Goal: Information Seeking & Learning: Learn about a topic

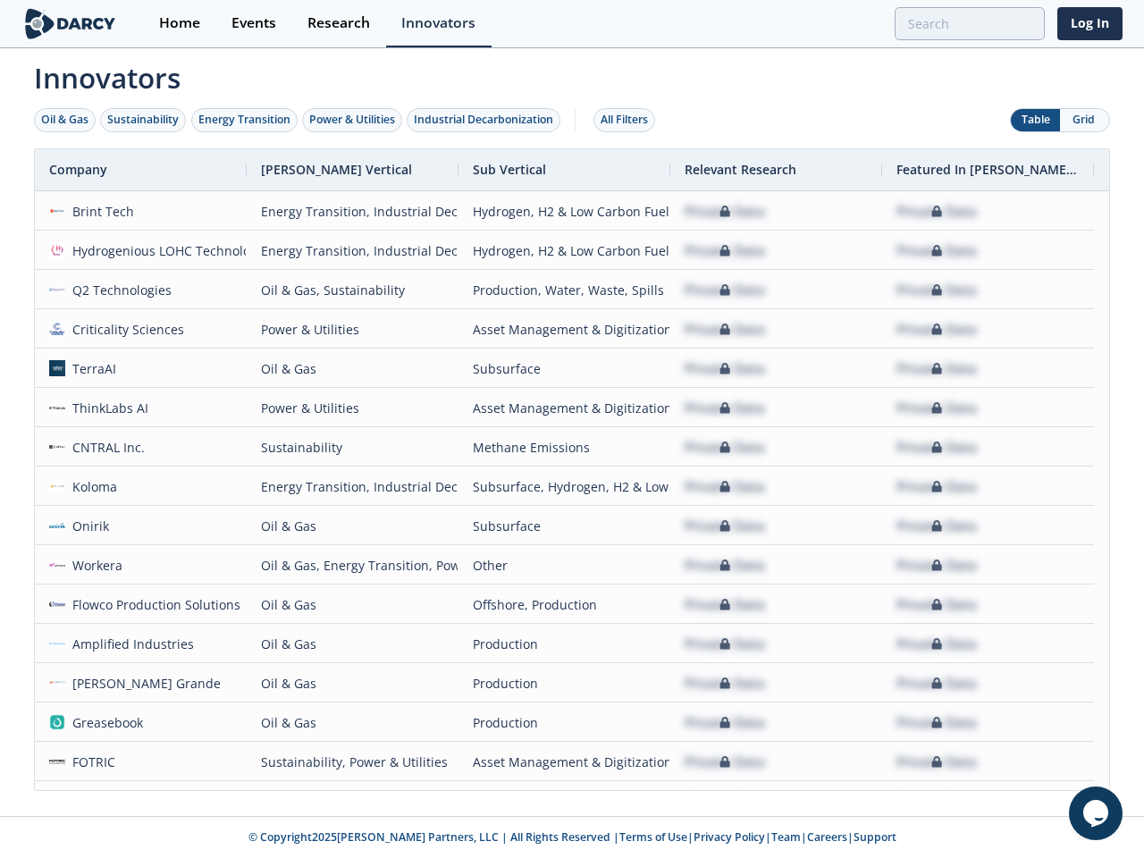
click at [65, 120] on div "Oil & Gas" at bounding box center [64, 120] width 47 height 16
click at [144, 120] on div "Sustainability" at bounding box center [142, 120] width 71 height 16
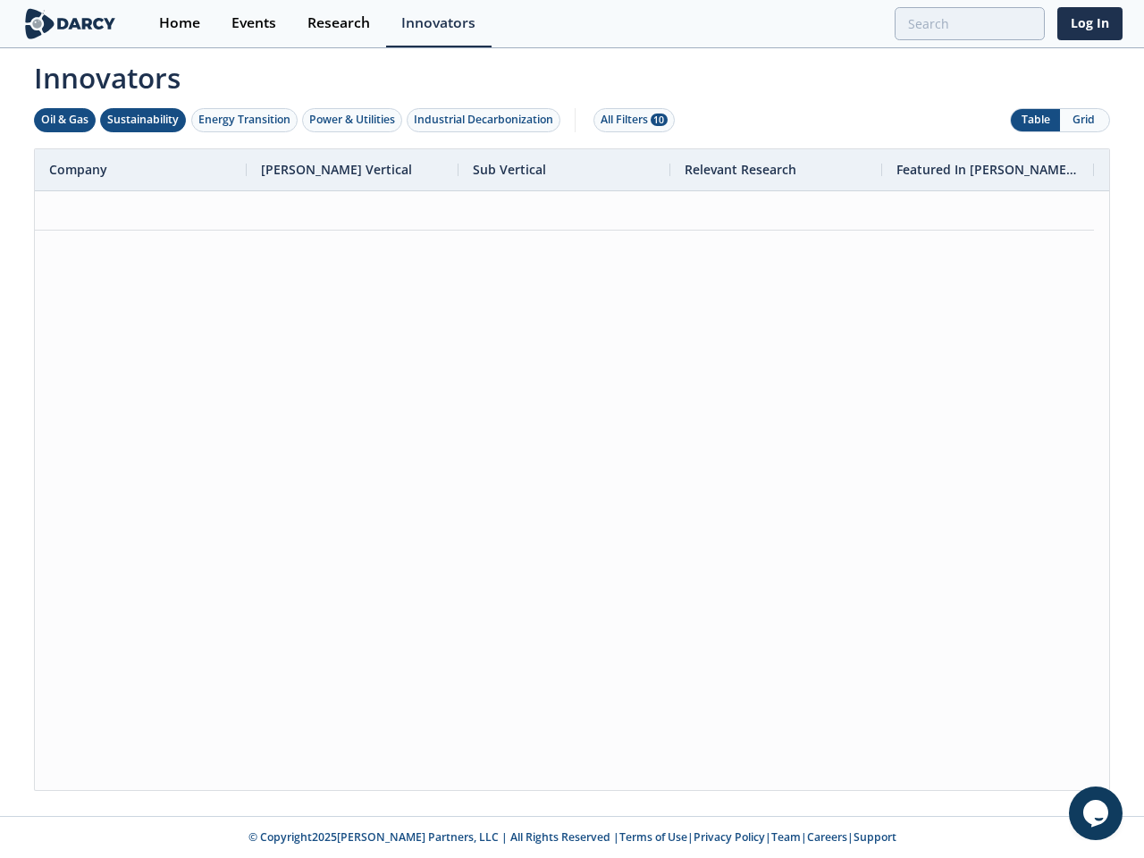
click at [245, 120] on div "Energy Transition" at bounding box center [244, 120] width 92 height 16
click at [354, 120] on div "Power & Utilities" at bounding box center [352, 120] width 86 height 16
click at [487, 120] on div "Industrial Decarbonization" at bounding box center [483, 120] width 139 height 16
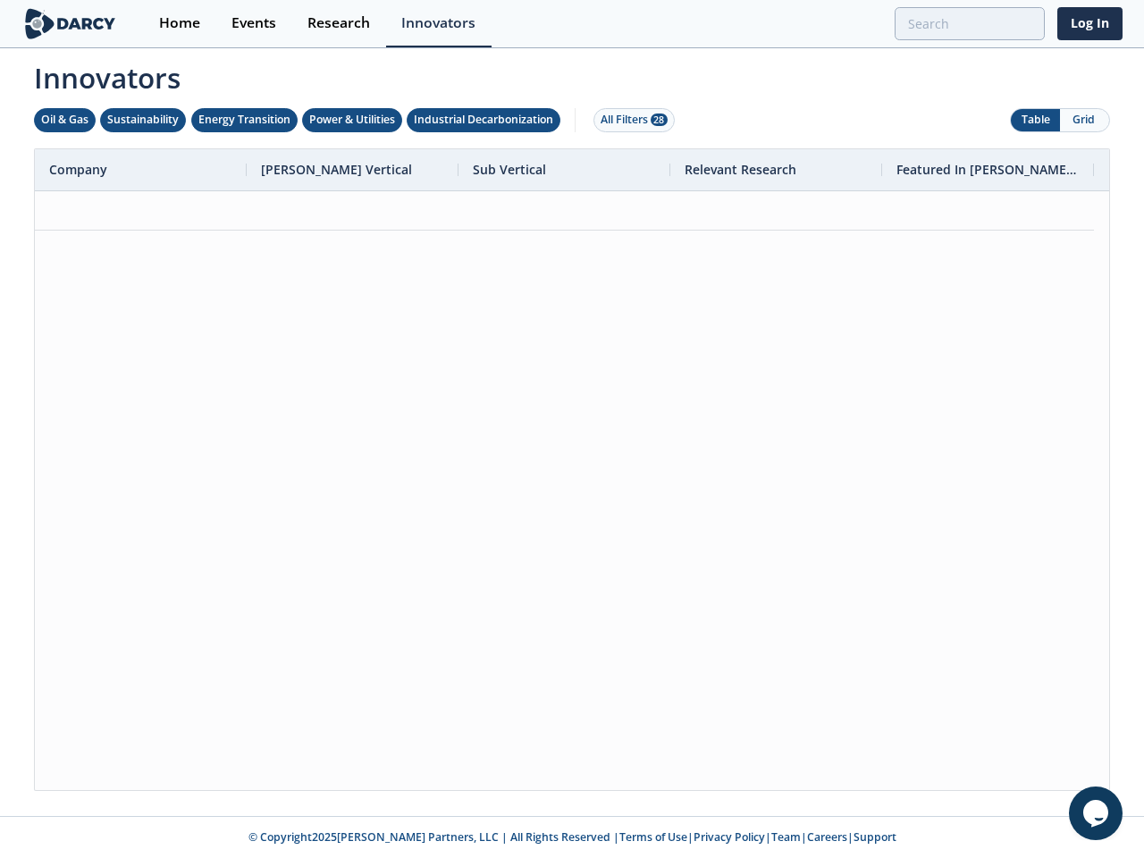
click at [629, 120] on div "All Filters 28" at bounding box center [634, 120] width 67 height 16
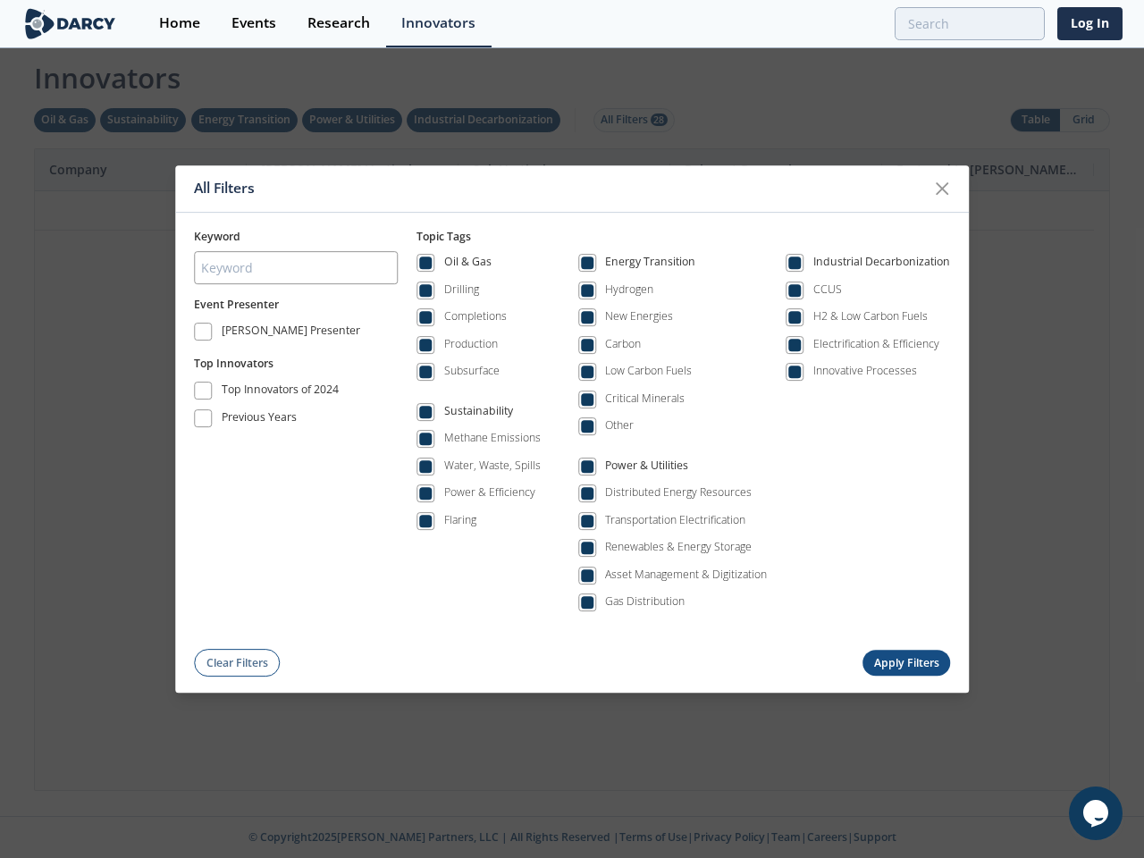
click at [1035, 120] on div "All Filters Keyword Event Presenter [PERSON_NAME] Presenter Top Innovators Top …" at bounding box center [572, 429] width 1144 height 858
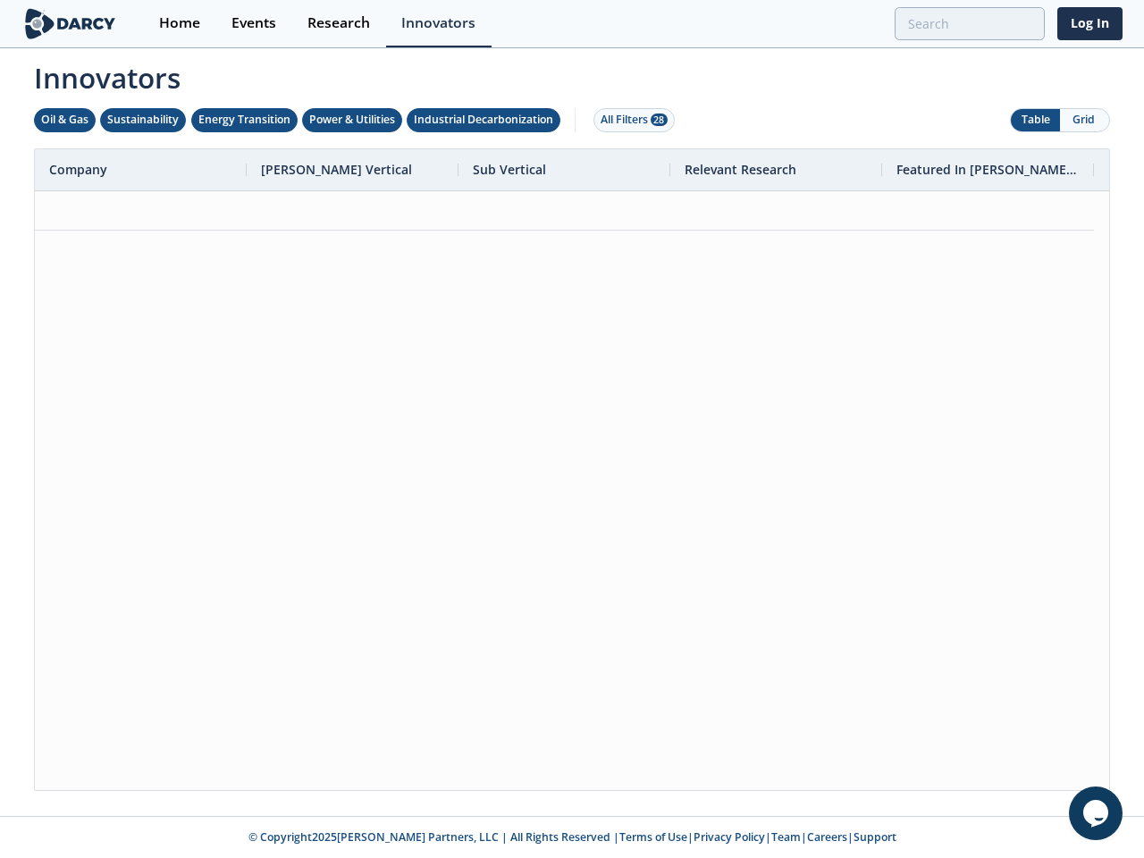
click at [1084, 120] on button "Grid" at bounding box center [1084, 120] width 49 height 22
